Goal: Find specific page/section: Find specific page/section

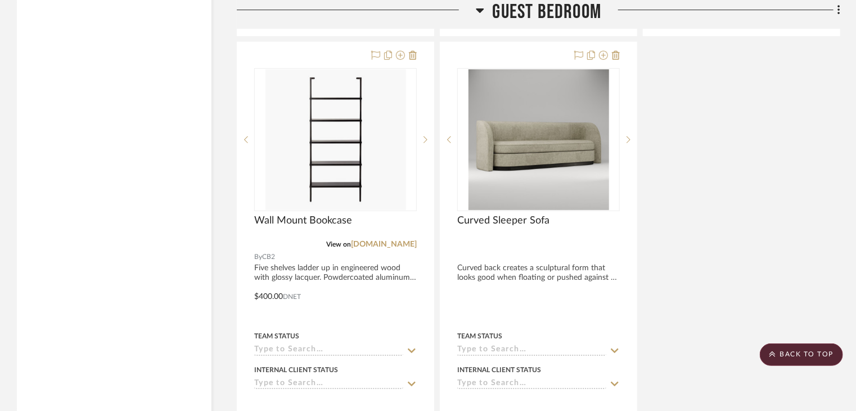
scroll to position [1688, 0]
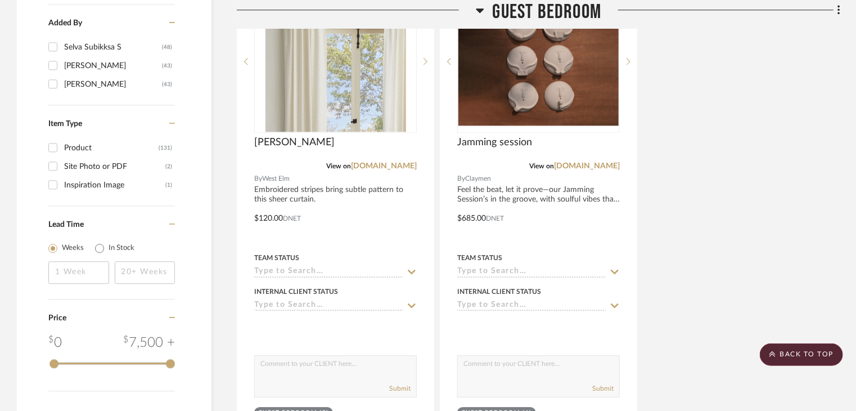
scroll to position [1575, 0]
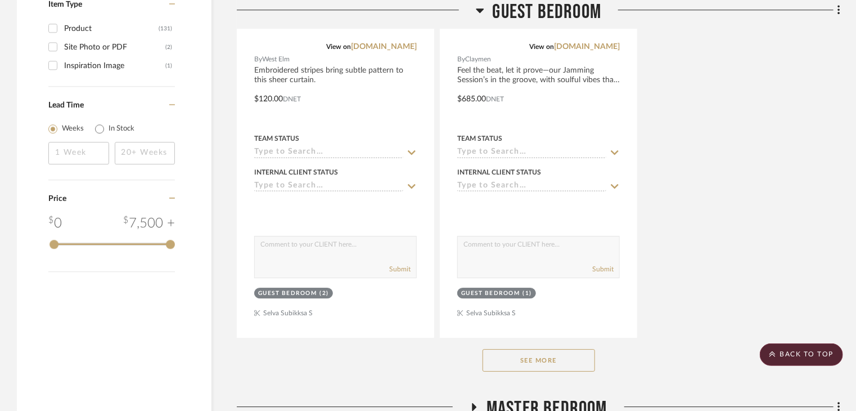
click at [532, 349] on button "See More" at bounding box center [539, 360] width 113 height 23
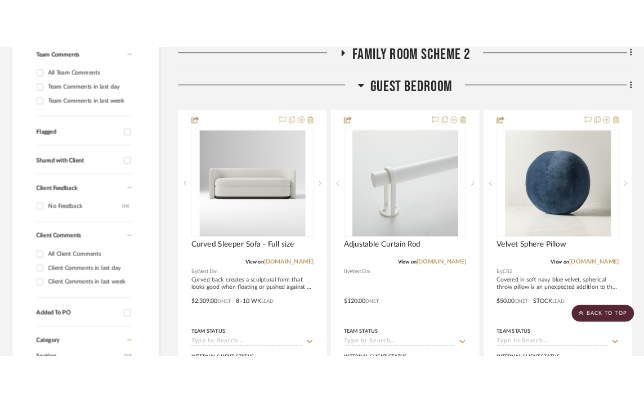
scroll to position [366, 0]
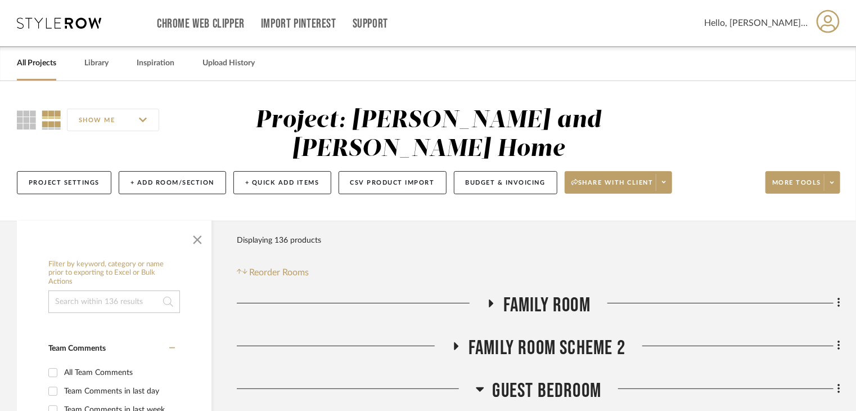
scroll to position [281, 0]
